Goal: Connect with others: Connect with others

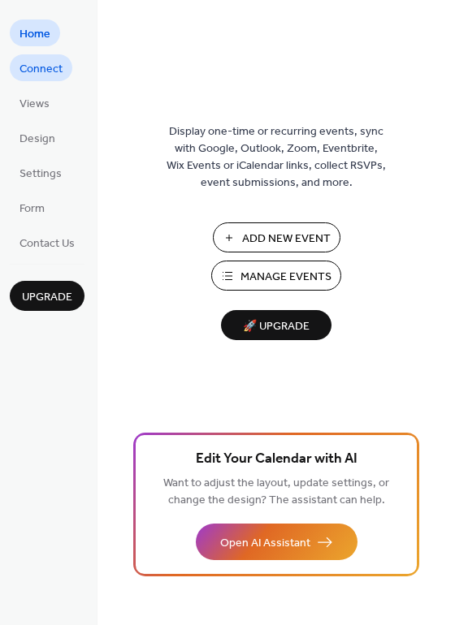
click at [58, 67] on span "Connect" at bounding box center [40, 69] width 43 height 17
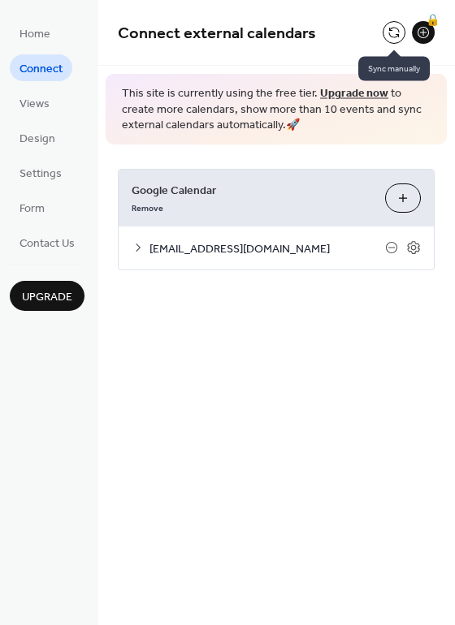
click at [396, 32] on button at bounding box center [394, 32] width 23 height 23
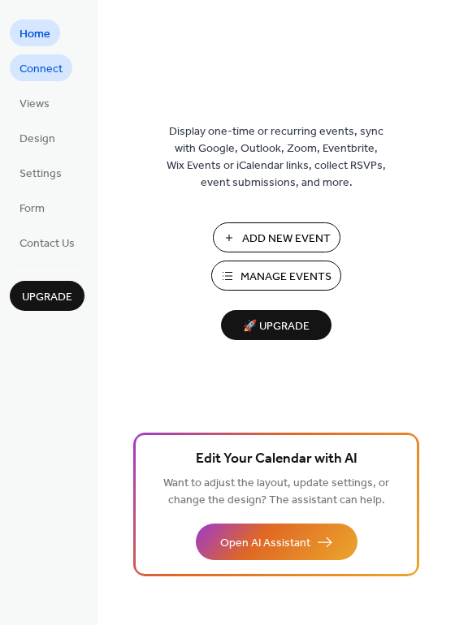
click at [50, 68] on span "Connect" at bounding box center [40, 69] width 43 height 17
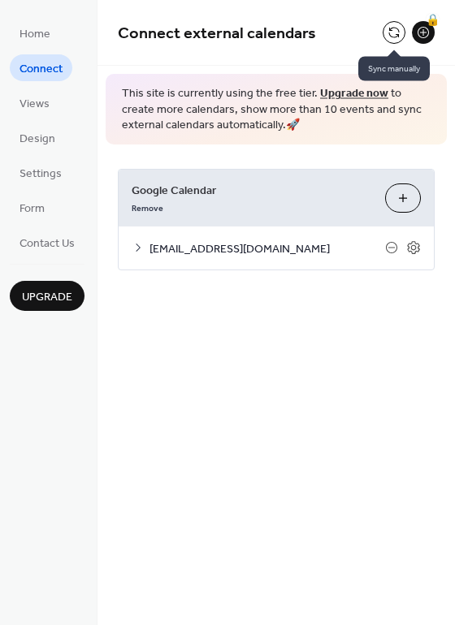
click at [394, 35] on button at bounding box center [394, 32] width 23 height 23
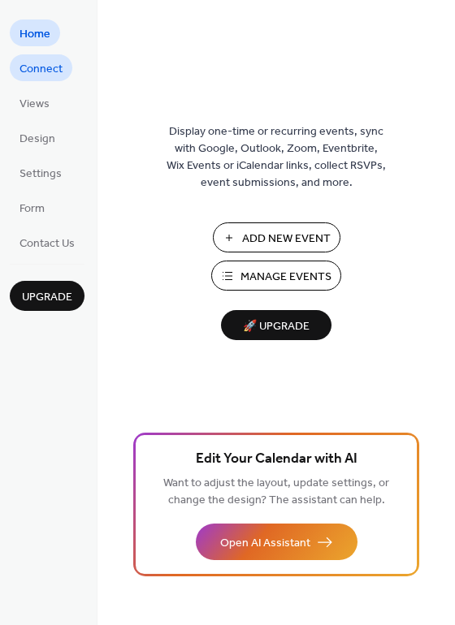
click at [52, 71] on span "Connect" at bounding box center [40, 69] width 43 height 17
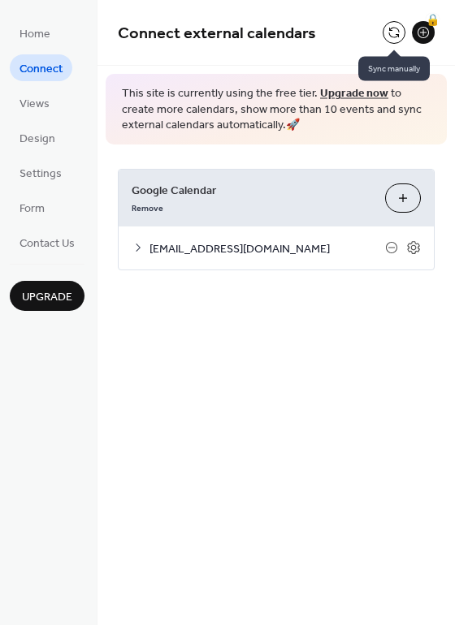
click at [392, 34] on button at bounding box center [394, 32] width 23 height 23
